Goal: Task Accomplishment & Management: Manage account settings

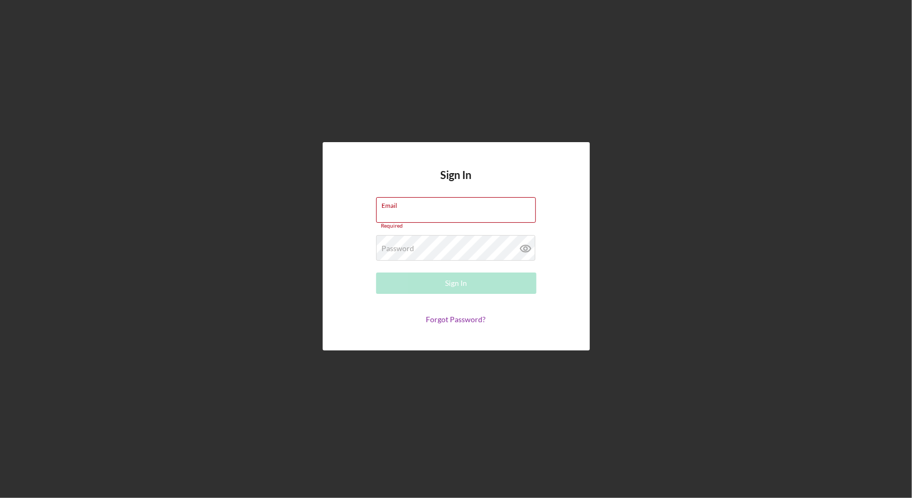
type input "[EMAIL_ADDRESS][DOMAIN_NAME]"
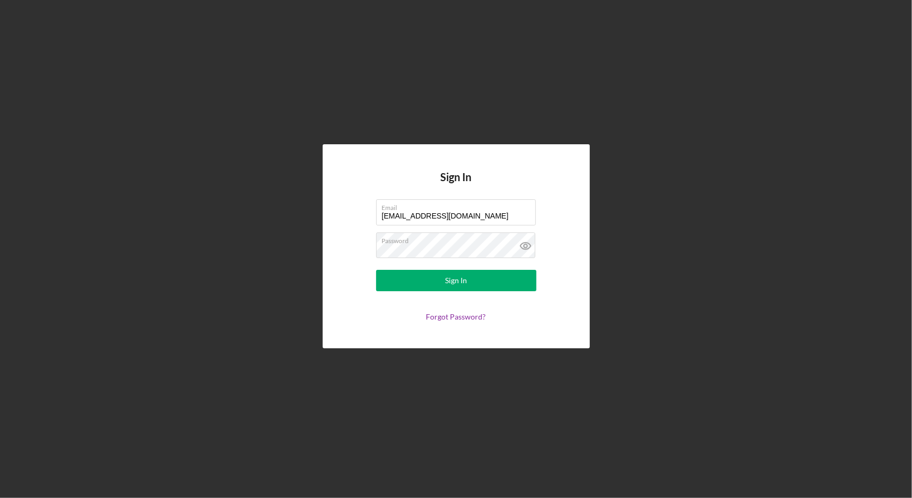
click at [378, 287] on form "Email [EMAIL_ADDRESS][DOMAIN_NAME] Password Sign In Forgot Password?" at bounding box center [457, 260] width 214 height 122
click at [414, 286] on button "Sign In" at bounding box center [456, 280] width 160 height 21
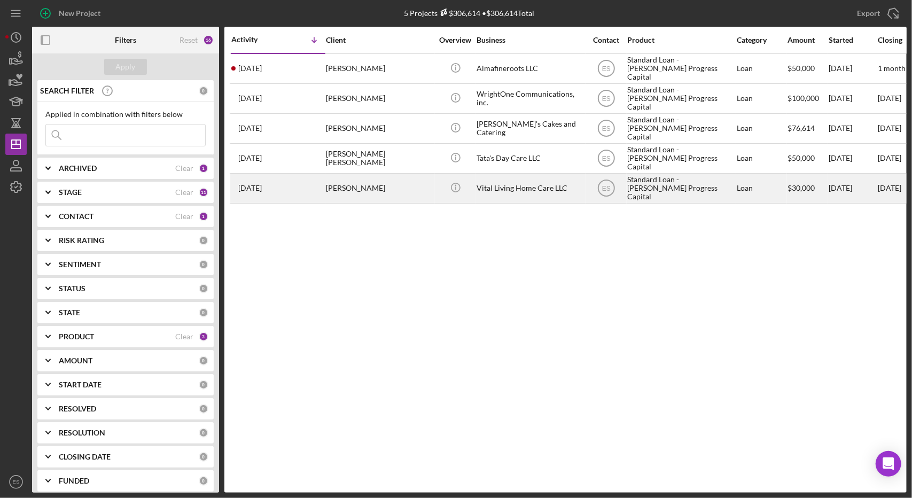
click at [522, 193] on div "Vital Living Home Care LLC" at bounding box center [530, 188] width 107 height 28
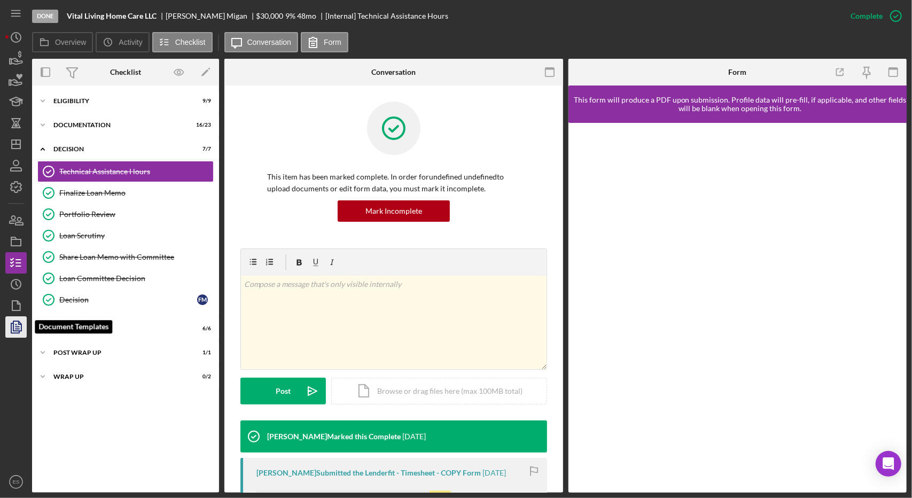
click at [13, 330] on polygon "button" at bounding box center [17, 326] width 8 height 10
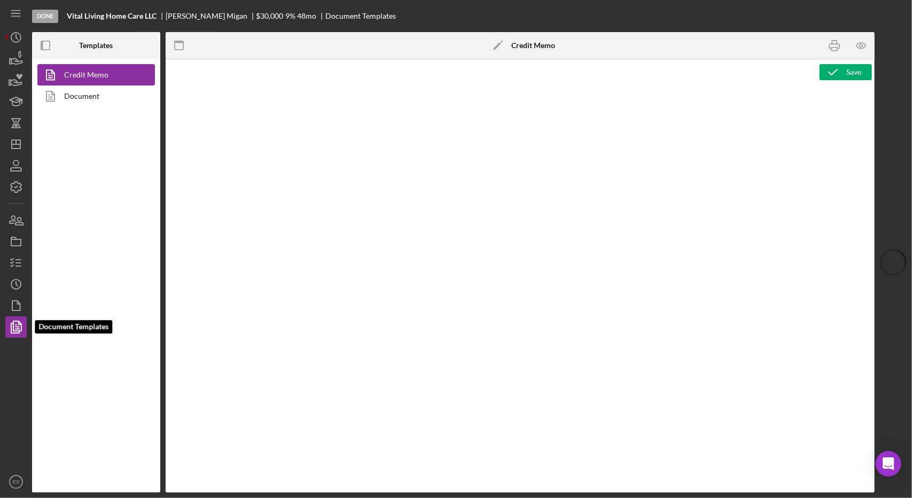
type textarea "<h2 style="text-align: left;">&nbsp; <img style="float: left;" src="[URL][DOMAI…"
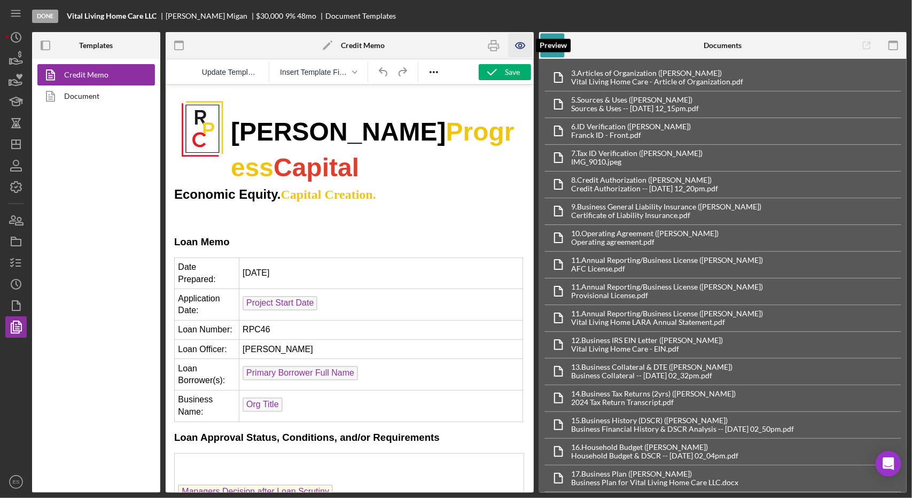
click at [521, 53] on icon "button" at bounding box center [520, 46] width 24 height 24
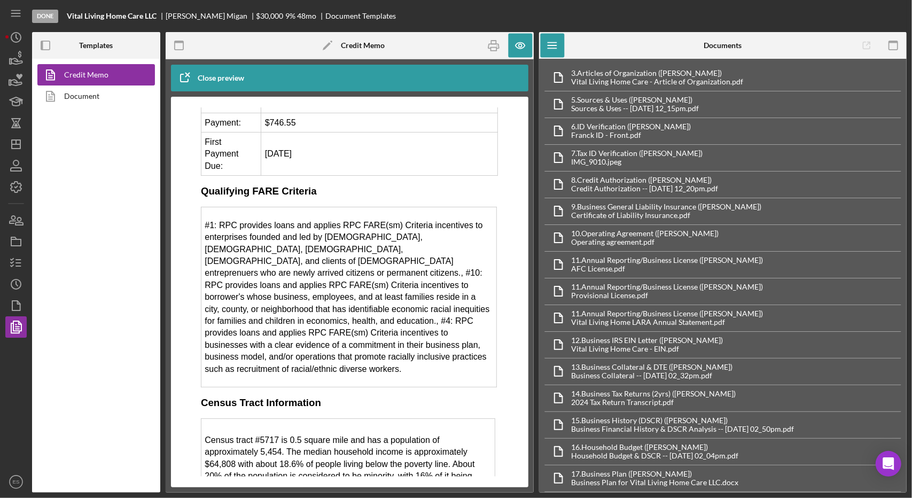
scroll to position [874, 0]
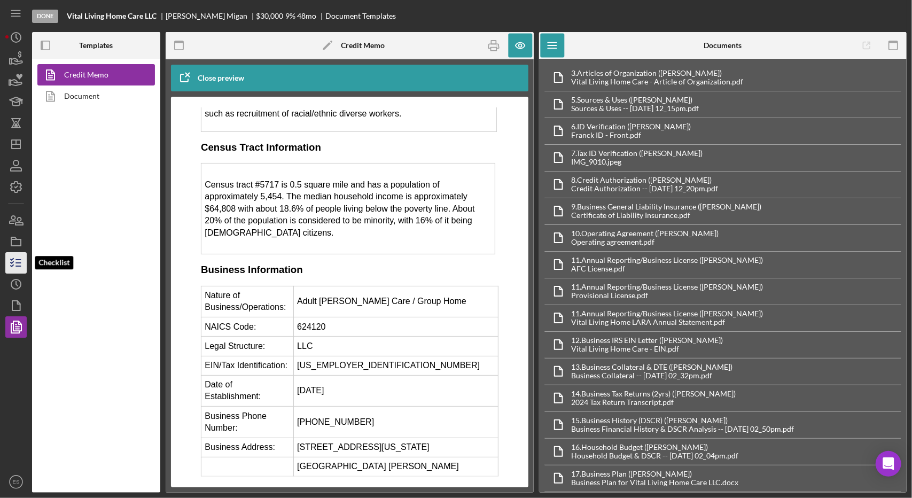
click at [16, 267] on icon "button" at bounding box center [16, 263] width 27 height 27
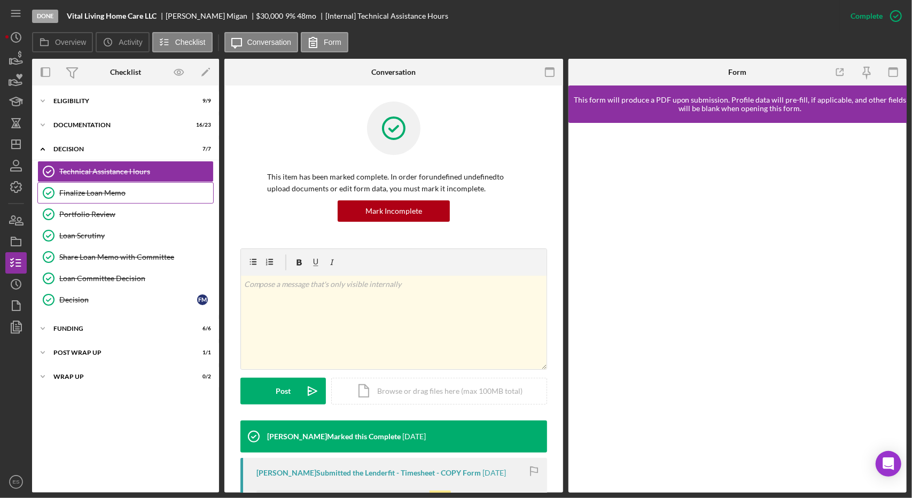
click at [104, 189] on div "Finalize Loan Memo" at bounding box center [136, 193] width 154 height 9
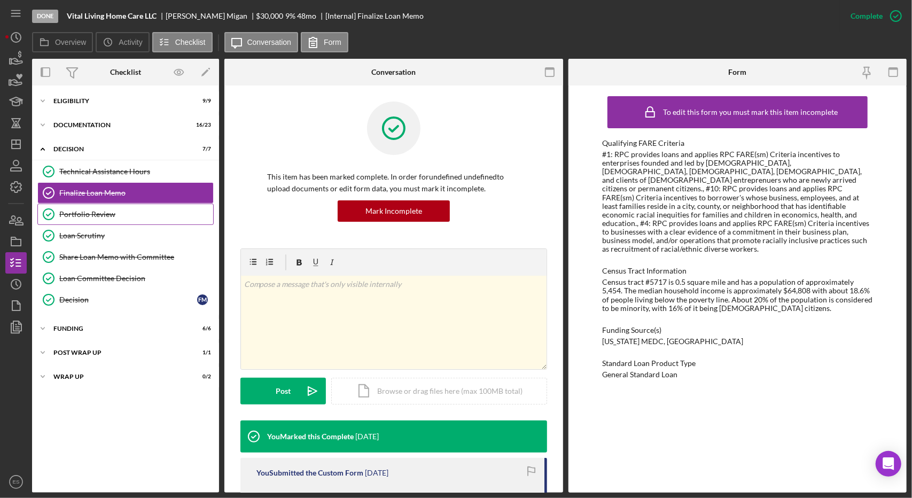
click at [113, 221] on link "Portfolio Review Portfolio Review" at bounding box center [125, 214] width 176 height 21
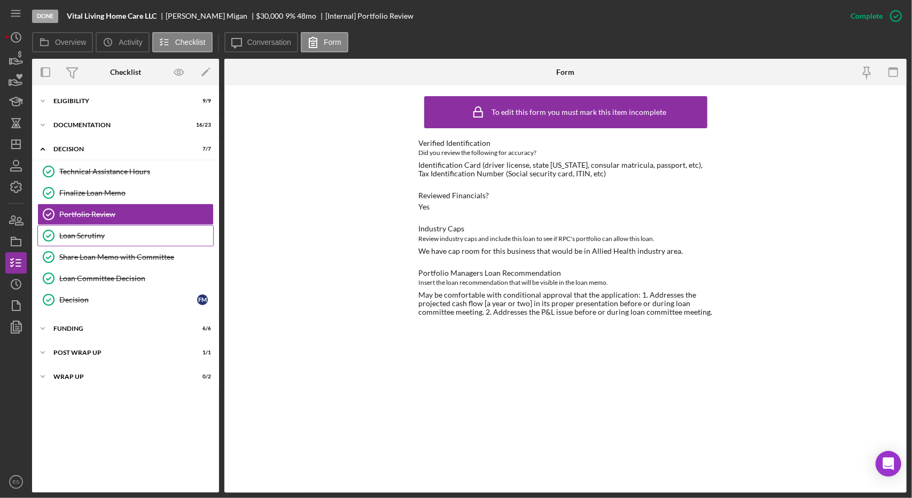
click at [113, 231] on div "Loan Scrutiny" at bounding box center [136, 235] width 154 height 9
